Goal: Transaction & Acquisition: Purchase product/service

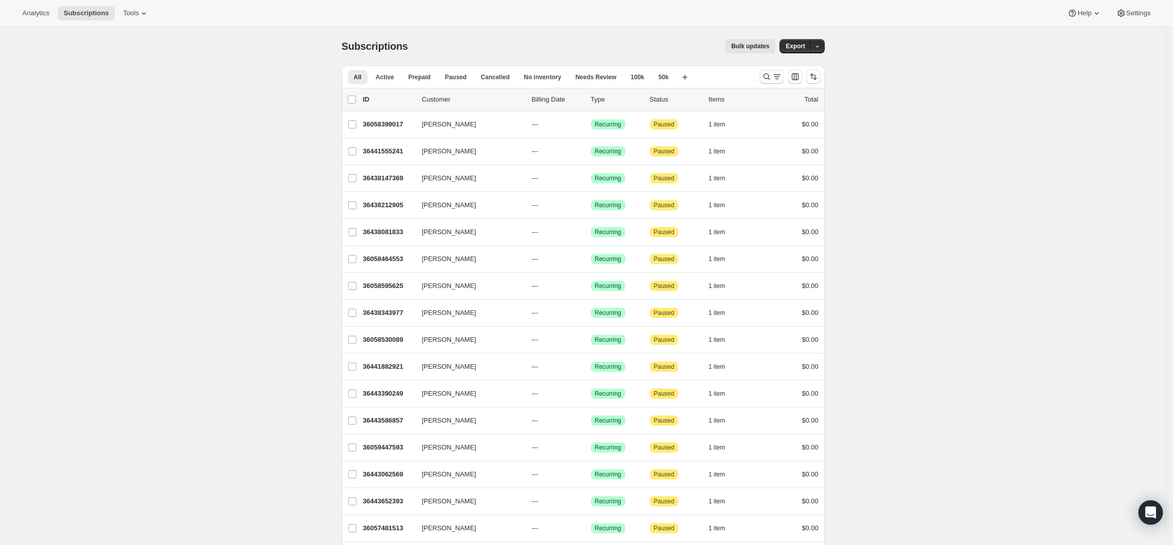
click at [765, 74] on icon "Search and filter results" at bounding box center [766, 77] width 10 height 10
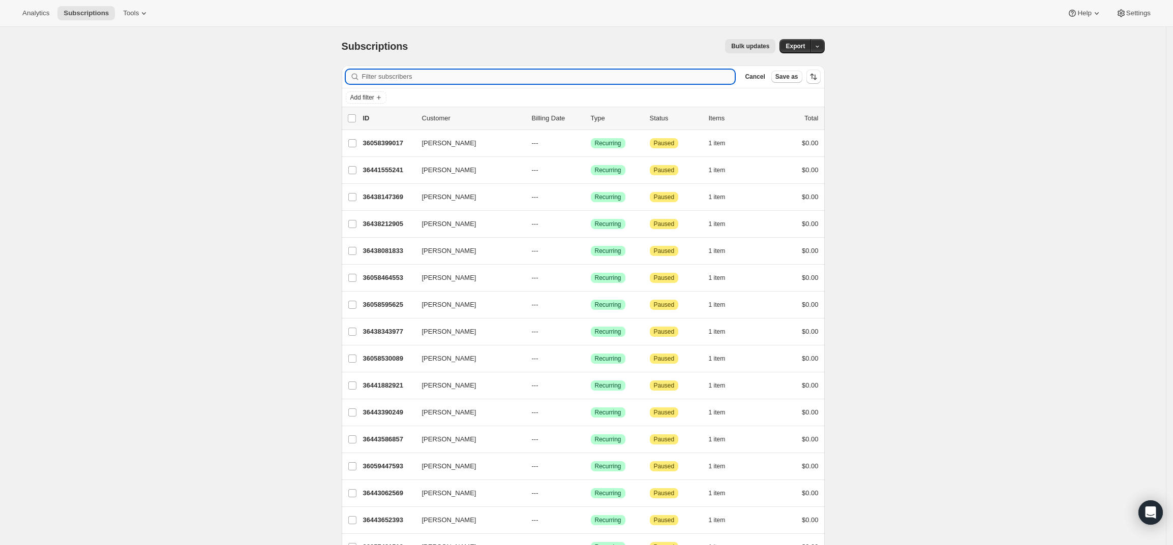
click at [695, 76] on input "Filter subscribers" at bounding box center [548, 77] width 373 height 14
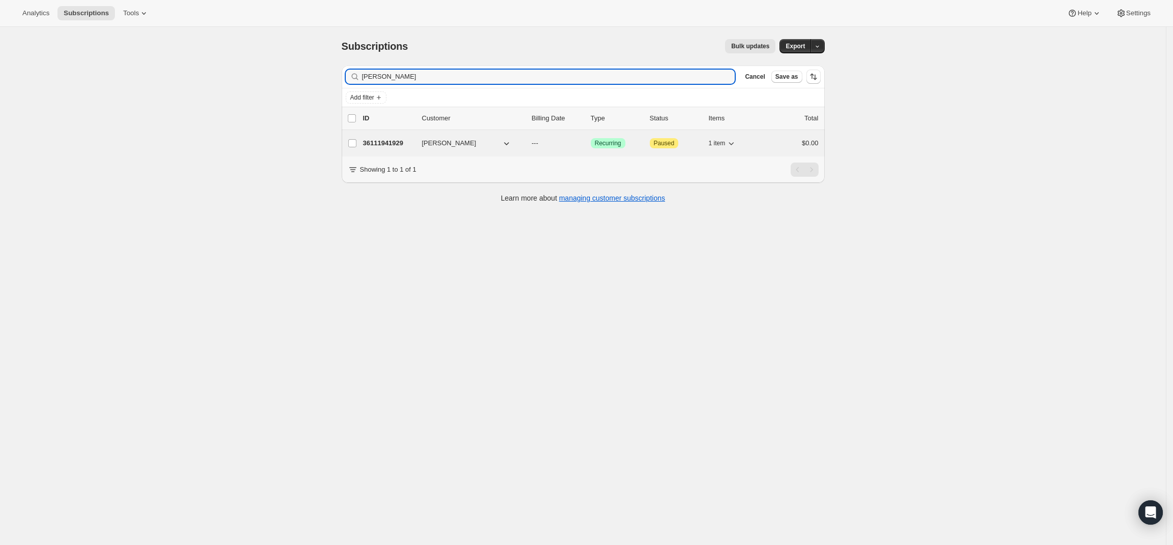
type input "[PERSON_NAME]"
click at [376, 136] on div "36111941929 [PERSON_NAME] --- Success Recurring Attention Paused 1 item $0.00" at bounding box center [590, 143] width 455 height 14
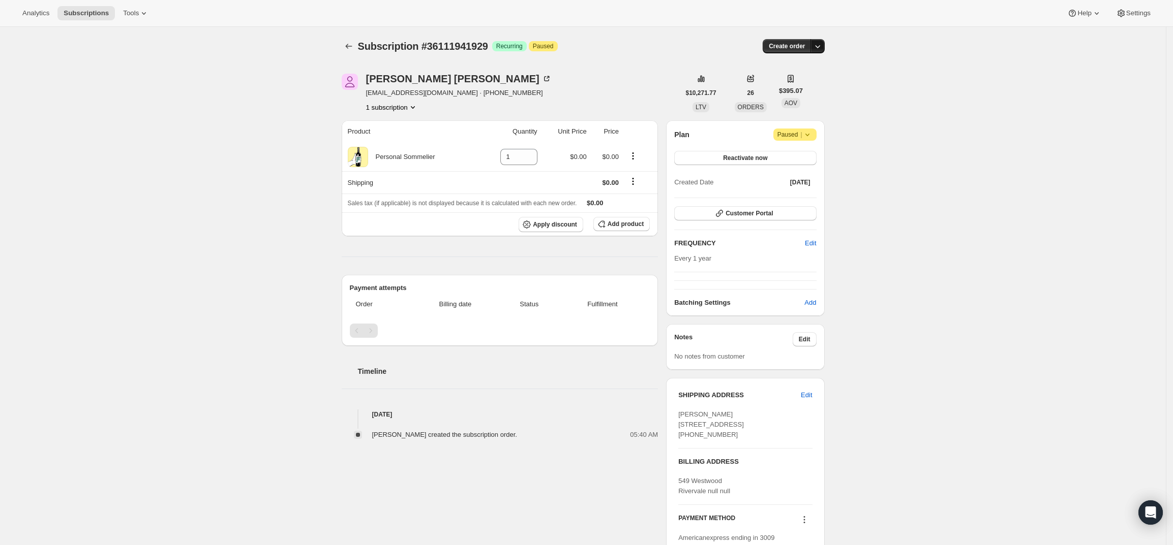
click at [818, 45] on icon "button" at bounding box center [817, 46] width 10 height 10
click at [795, 84] on span "Create custom one-time order" at bounding box center [777, 85] width 88 height 8
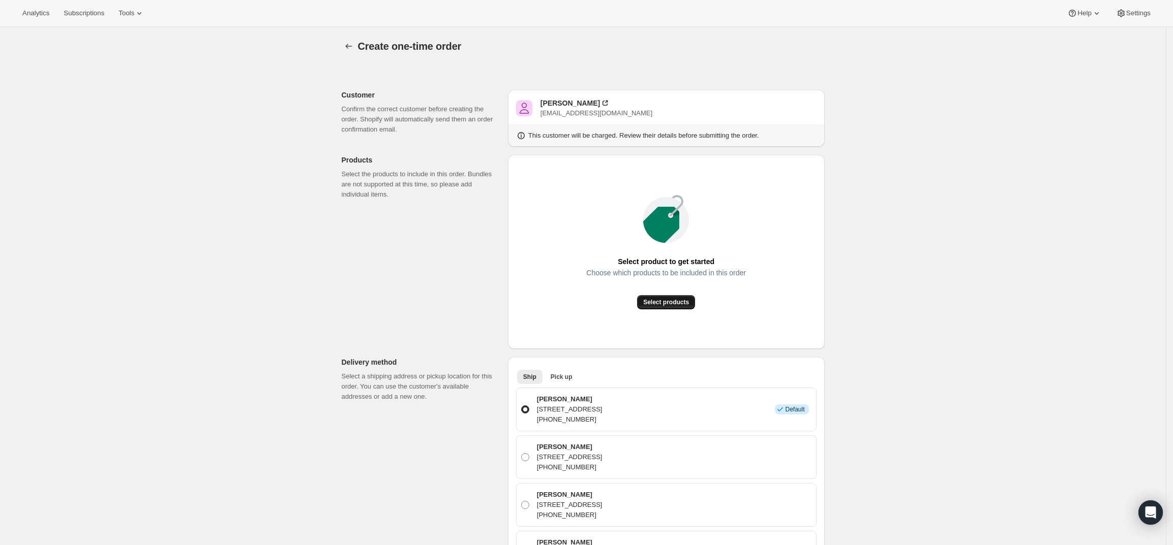
click at [646, 297] on button "Select products" at bounding box center [666, 302] width 58 height 14
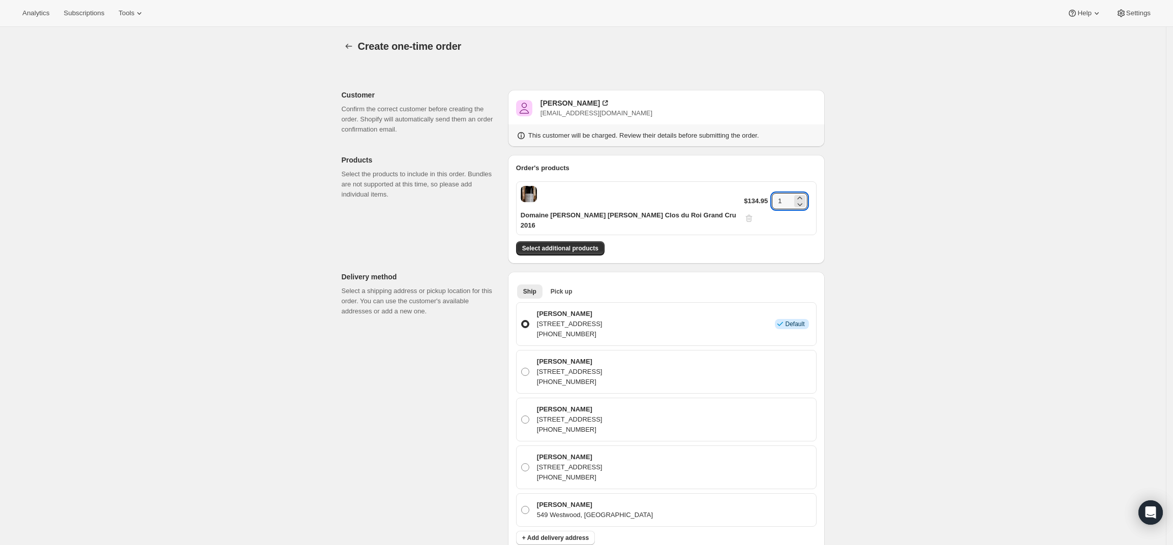
drag, startPoint x: 774, startPoint y: 193, endPoint x: 762, endPoint y: 193, distance: 11.7
click at [762, 193] on div "$134.95 1" at bounding box center [778, 208] width 68 height 30
type input "3"
click at [956, 239] on div "Create one-time order. This page is ready Create one-time order Customer Confir…" at bounding box center [583, 489] width 1166 height 924
click at [895, 320] on div "Create one-time order. This page is ready Create one-time order Customer Confir…" at bounding box center [583, 489] width 1166 height 924
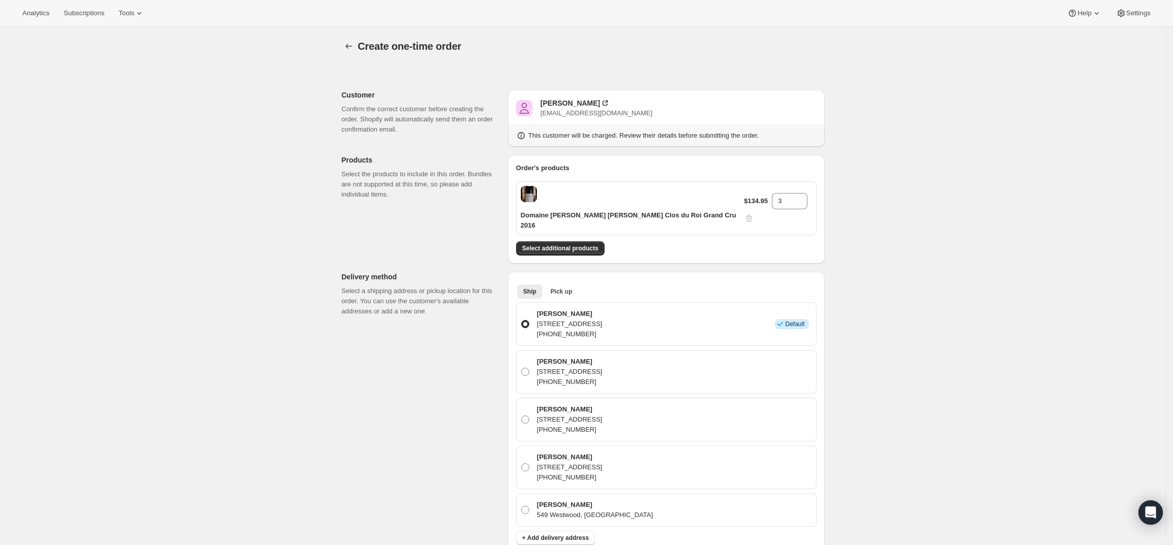
scroll to position [127, 0]
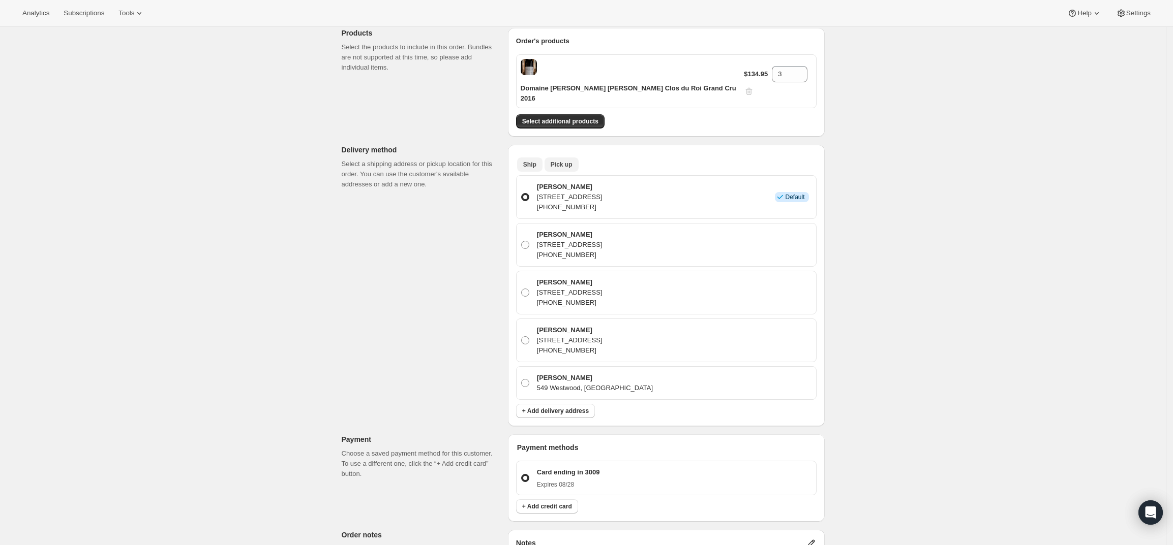
click at [556, 161] on span "Pick up" at bounding box center [561, 165] width 22 height 8
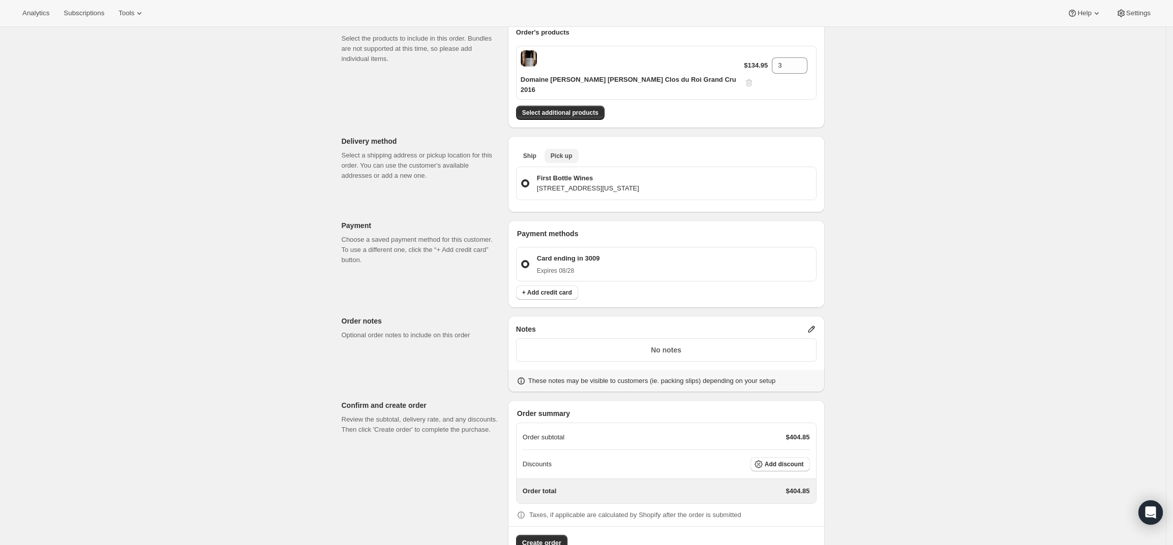
scroll to position [138, 0]
click at [814, 324] on icon at bounding box center [811, 327] width 7 height 7
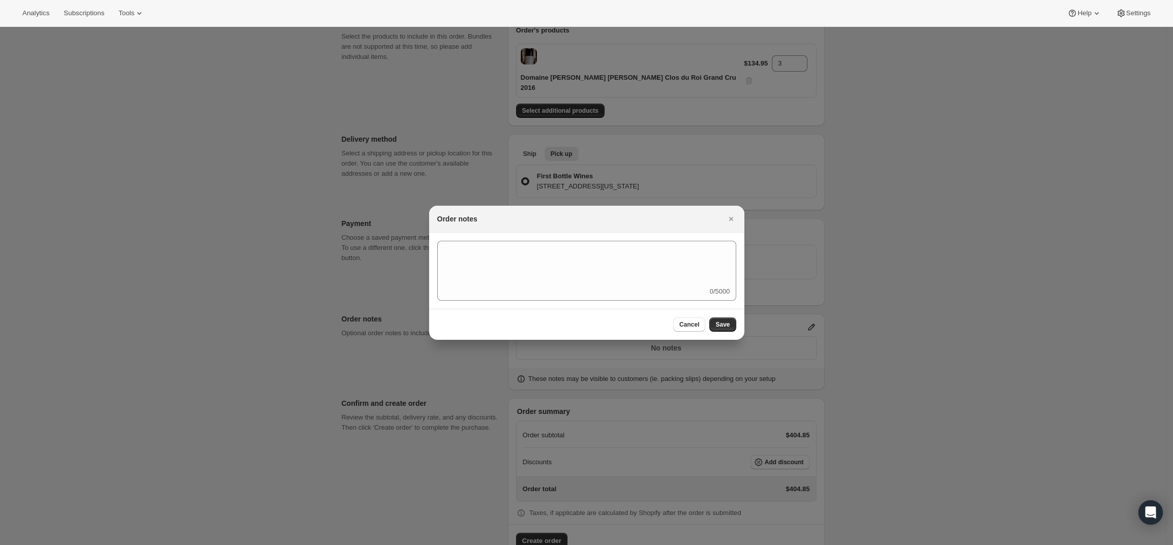
click at [660, 291] on div "0/5000" at bounding box center [586, 271] width 299 height 60
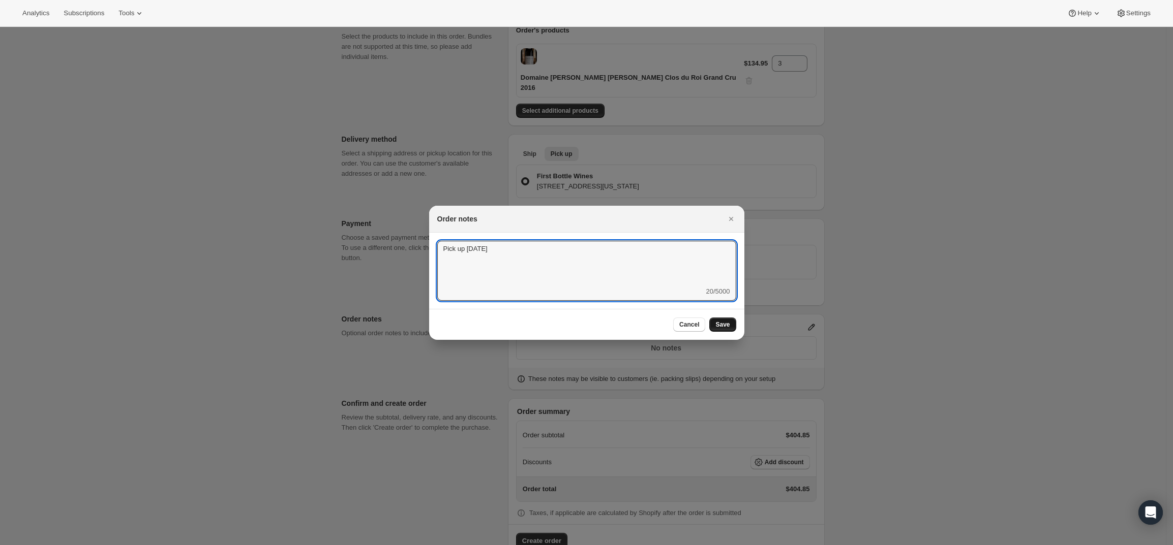
type textarea "Pick up [DATE]"
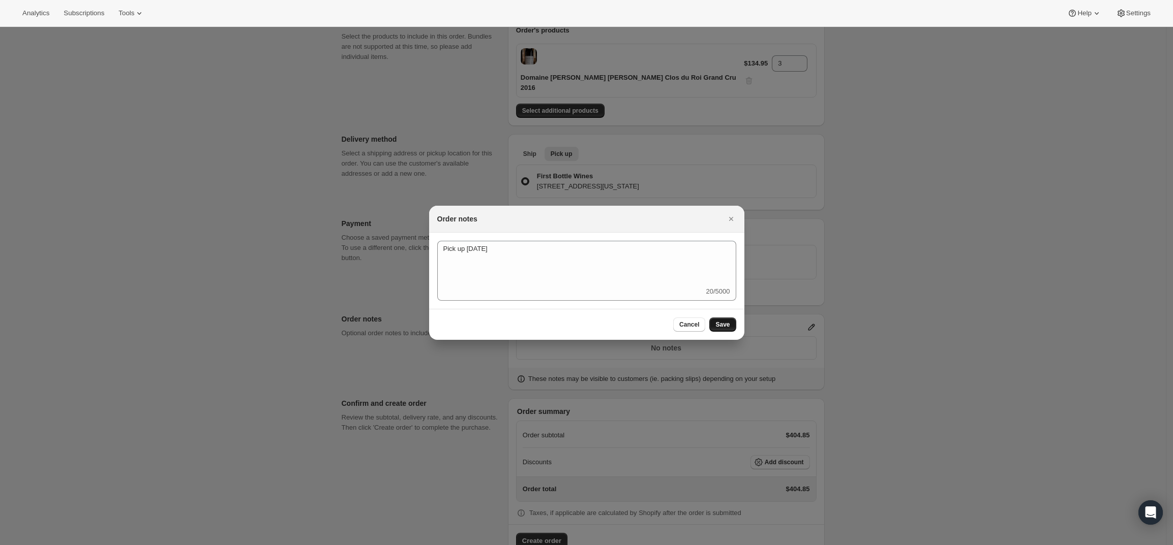
click at [729, 326] on span "Save" at bounding box center [722, 325] width 14 height 8
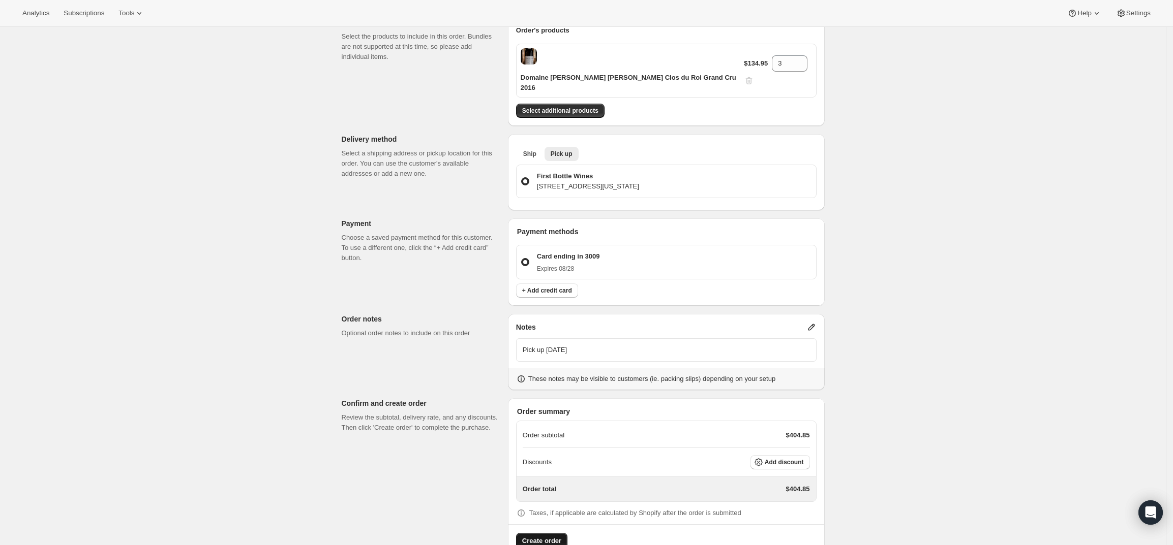
click at [535, 536] on span "Create order" at bounding box center [541, 541] width 39 height 10
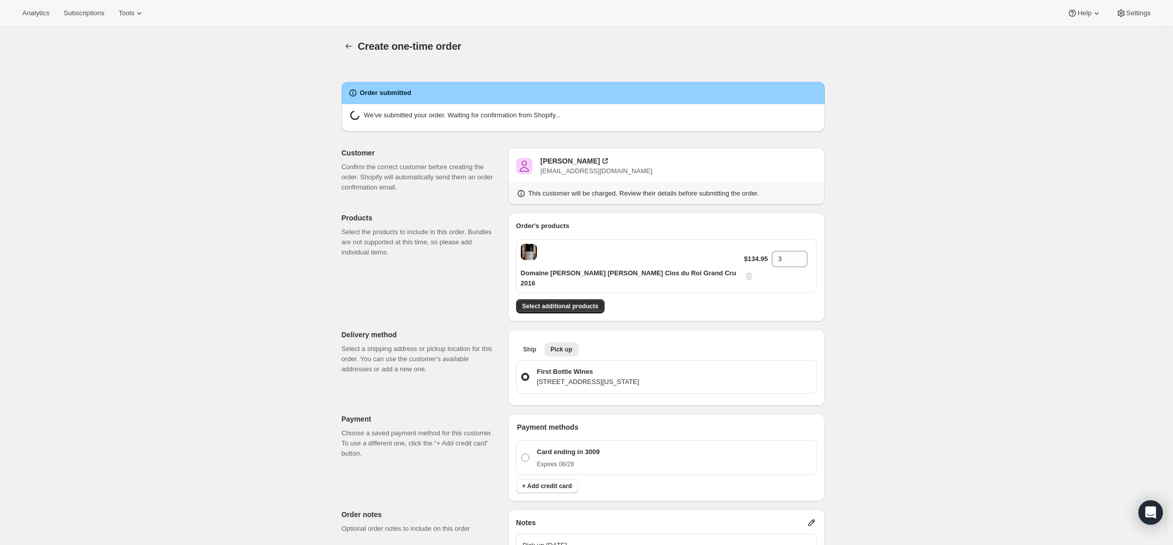
radio input "true"
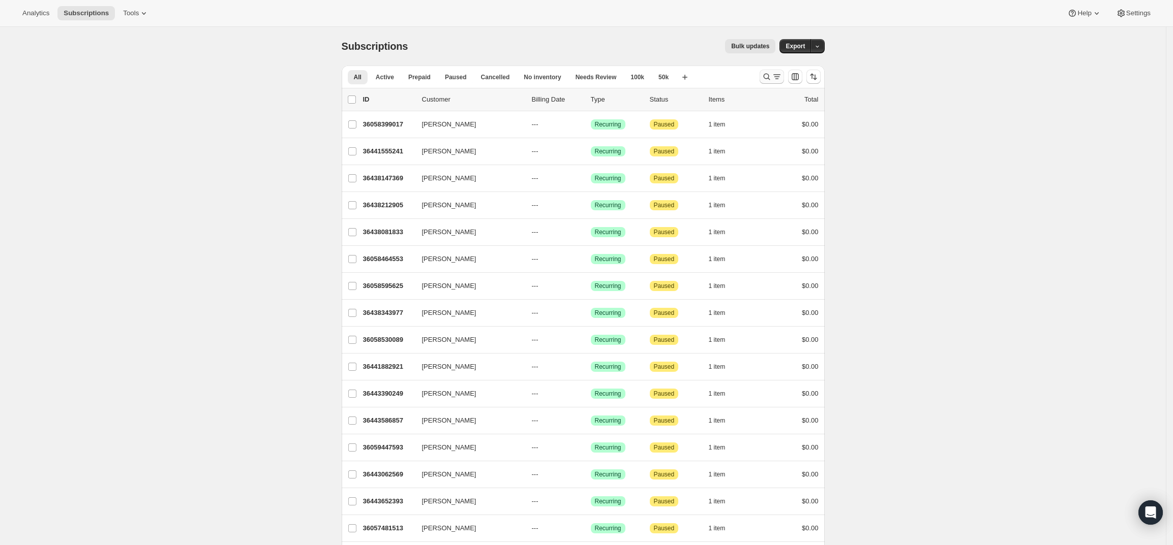
click at [765, 75] on icon "Search and filter results" at bounding box center [766, 77] width 10 height 10
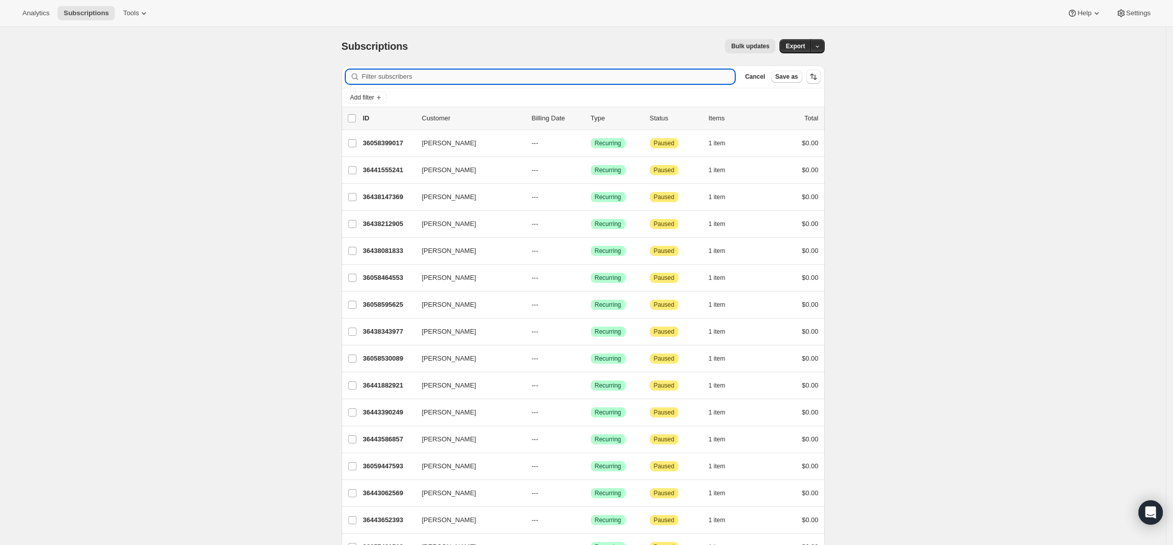
click at [374, 76] on input "Filter subscribers" at bounding box center [548, 77] width 373 height 14
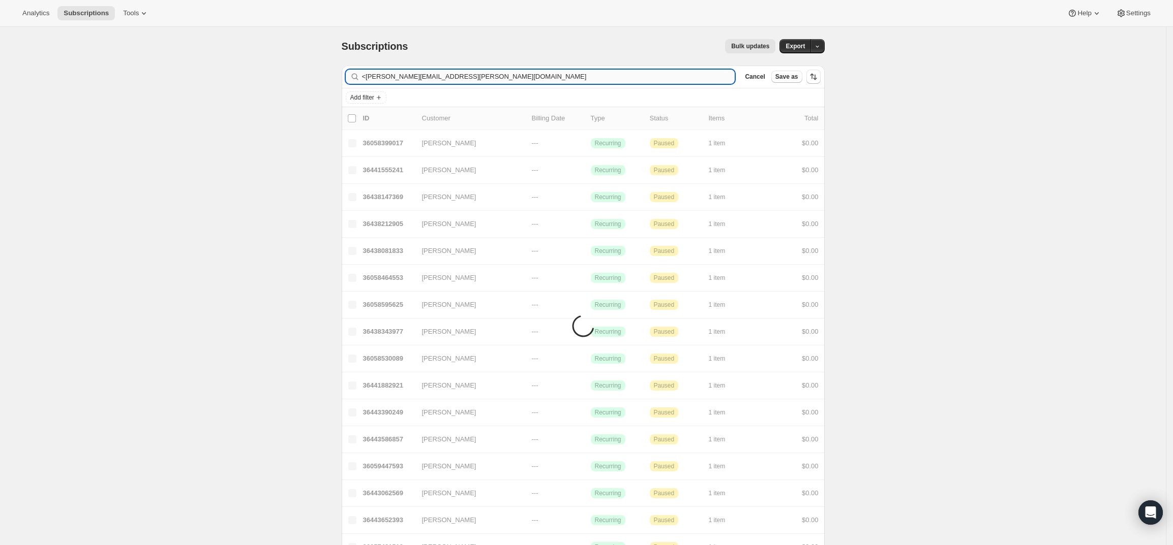
click at [369, 77] on input "<james.hinderhofer@gmail.com" at bounding box center [548, 77] width 373 height 14
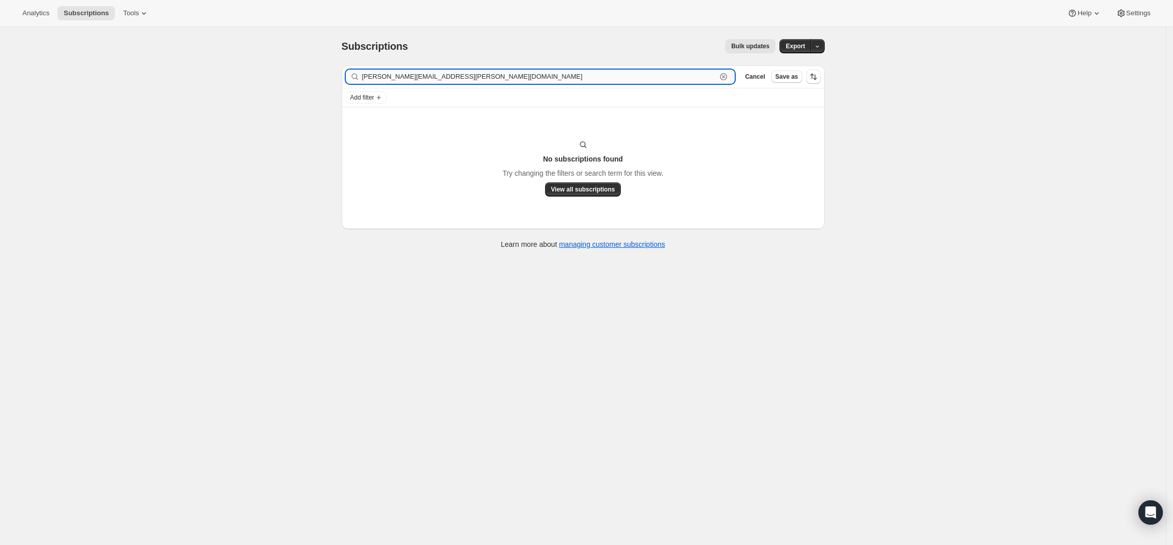
click at [587, 78] on input "james.hinderhofer@gmail.com" at bounding box center [539, 77] width 355 height 14
paste input "James Hinderhofer"
drag, startPoint x: 384, startPoint y: 75, endPoint x: 273, endPoint y: 76, distance: 110.8
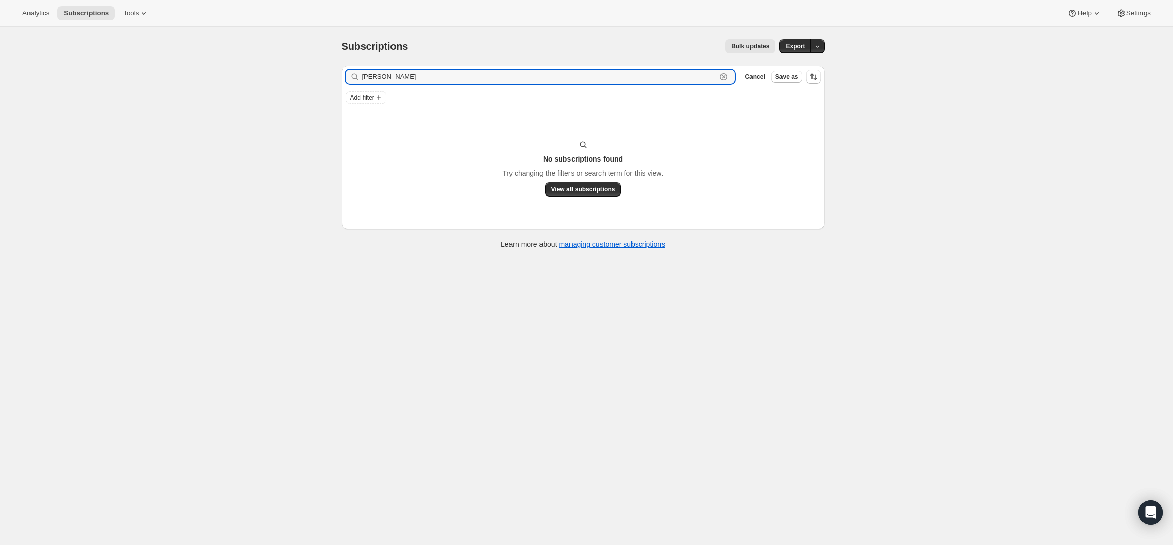
click at [273, 76] on div "Subscriptions. This page is ready Subscriptions Bulk updates More actions Bulk …" at bounding box center [583, 299] width 1166 height 545
type input "Hinderhofer"
